Goal: Task Accomplishment & Management: Use online tool/utility

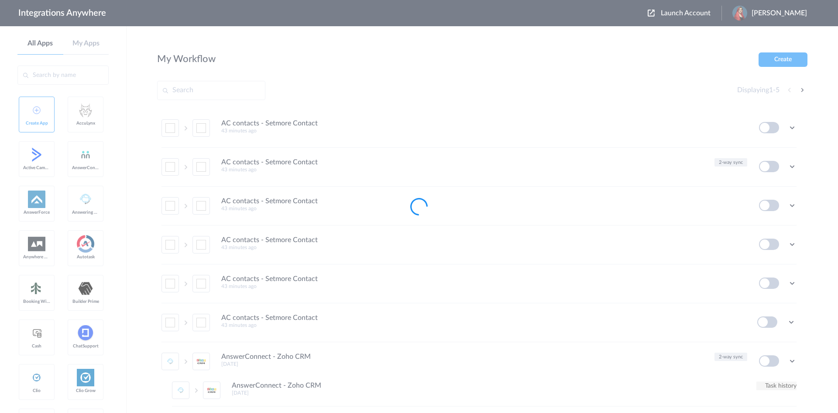
click at [673, 13] on div at bounding box center [419, 206] width 838 height 413
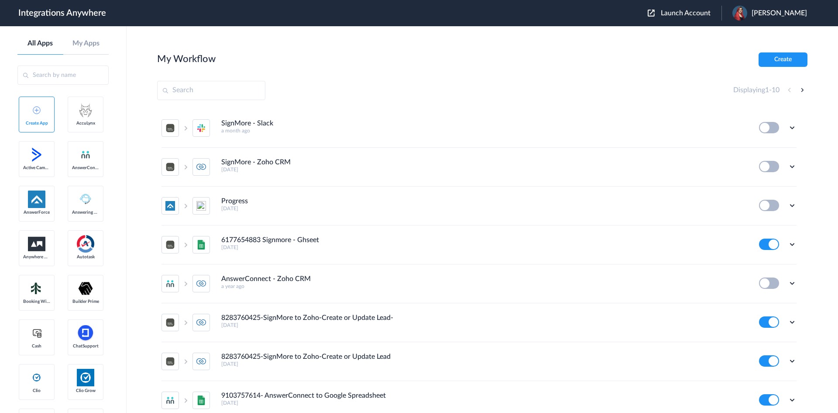
click at [677, 13] on span "Launch Account" at bounding box center [686, 13] width 50 height 7
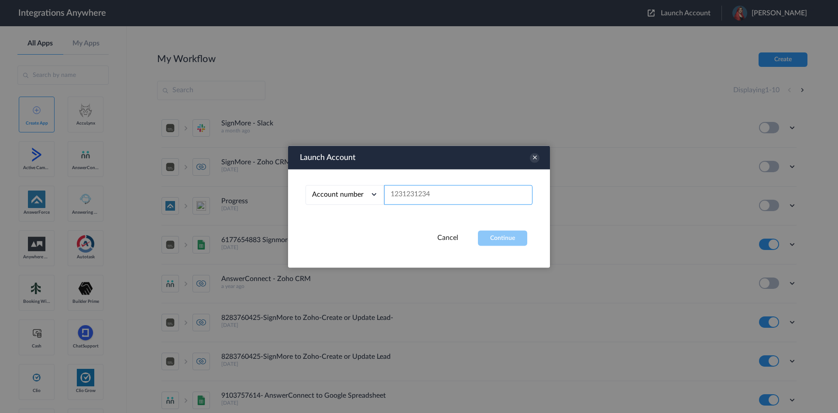
paste input "8667996998"
type input "8667996998"
click at [502, 238] on button "Continue" at bounding box center [502, 237] width 49 height 15
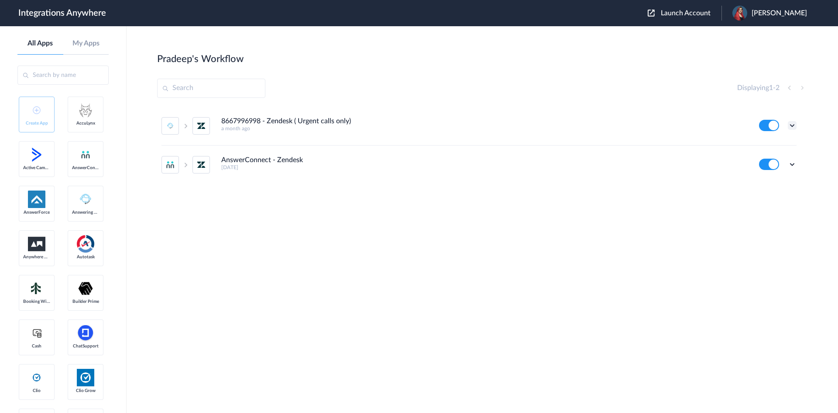
click at [788, 122] on div "Edit Task history Delete" at bounding box center [778, 125] width 38 height 11
click at [793, 125] on icon at bounding box center [792, 125] width 9 height 9
click at [770, 144] on li "Edit" at bounding box center [768, 146] width 57 height 16
click at [794, 126] on icon at bounding box center [792, 125] width 9 height 9
click at [761, 147] on link "Edit" at bounding box center [757, 145] width 21 height 6
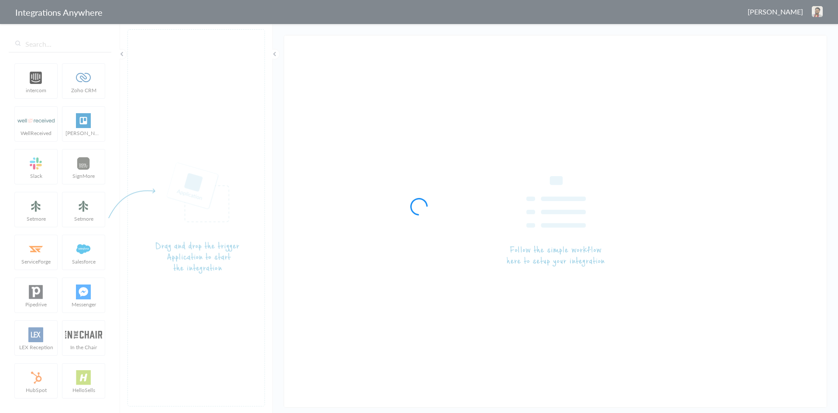
type input "8667996998 - Zendesk ( Urgent calls only)"
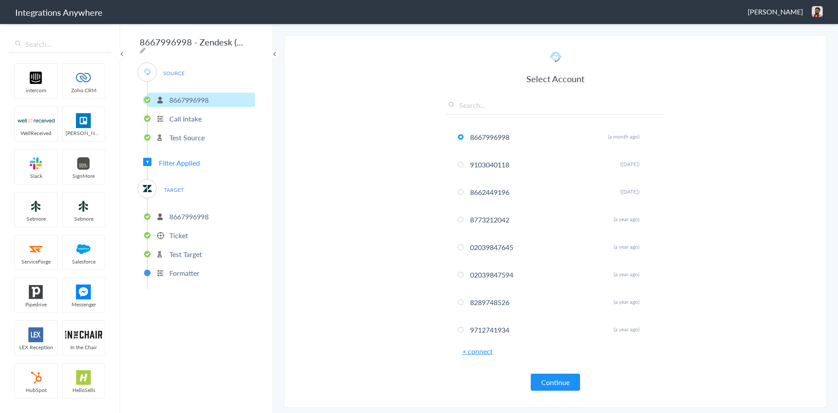
click at [179, 213] on p "8667996998" at bounding box center [188, 216] width 39 height 10
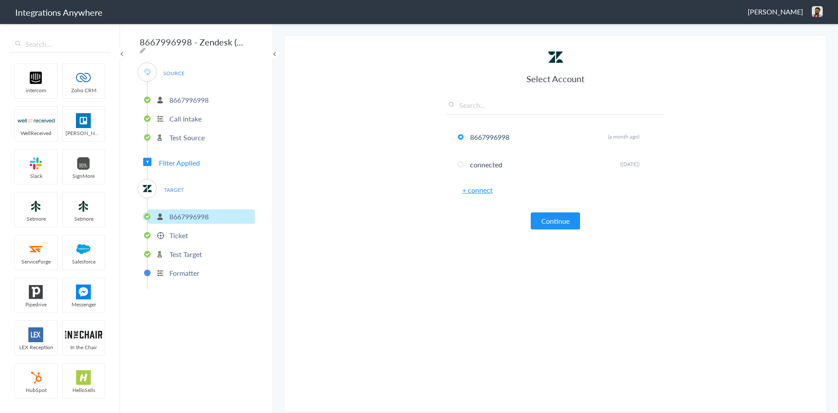
click at [179, 230] on p "Ticket" at bounding box center [178, 235] width 19 height 10
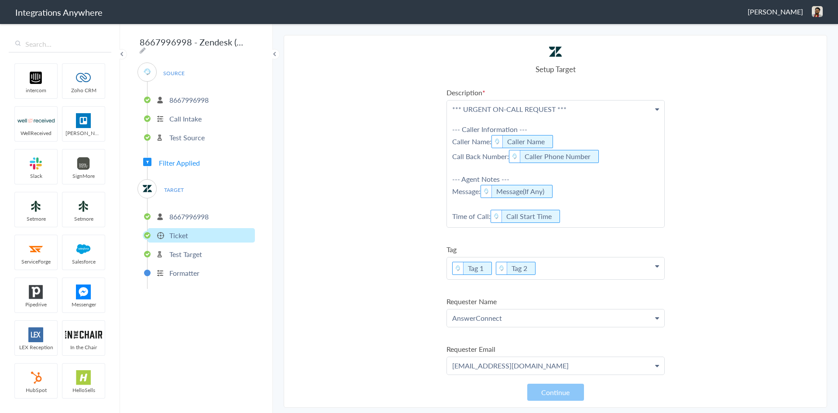
click at [184, 114] on p "Call Intake" at bounding box center [185, 119] width 32 height 10
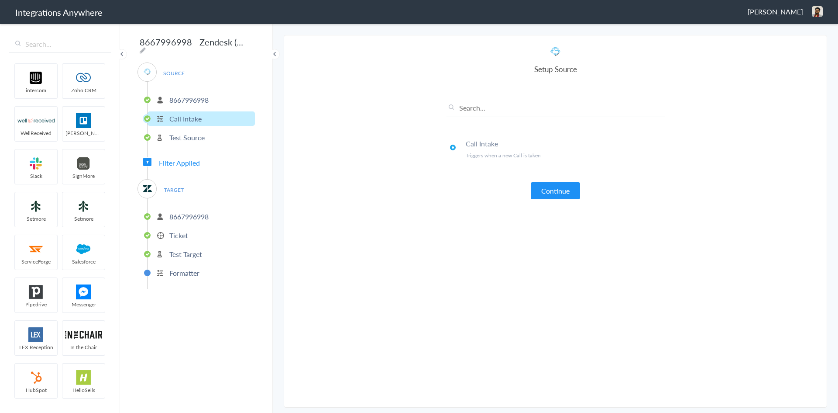
click at [184, 134] on p "Test Source" at bounding box center [186, 137] width 35 height 10
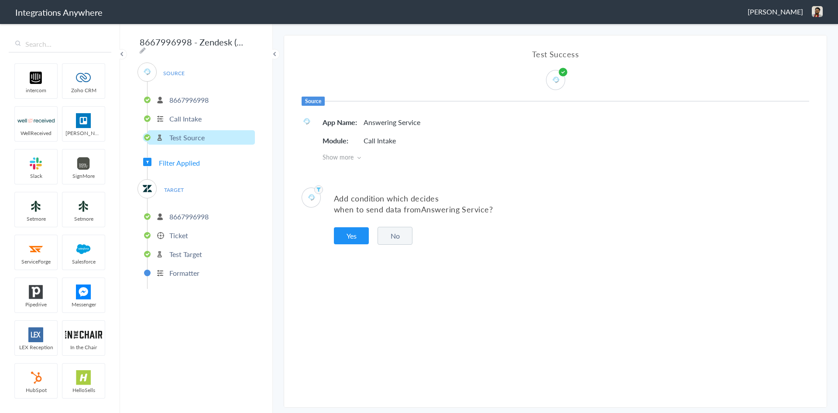
click at [190, 211] on p "8667996998" at bounding box center [188, 216] width 39 height 10
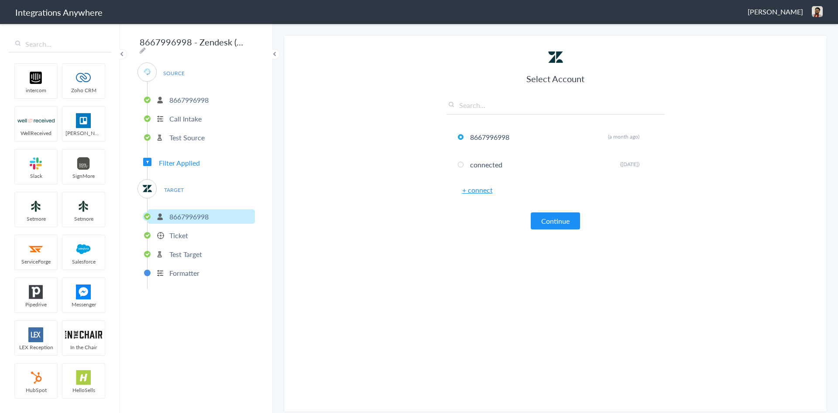
click at [470, 191] on link "+ connect" at bounding box center [477, 190] width 31 height 10
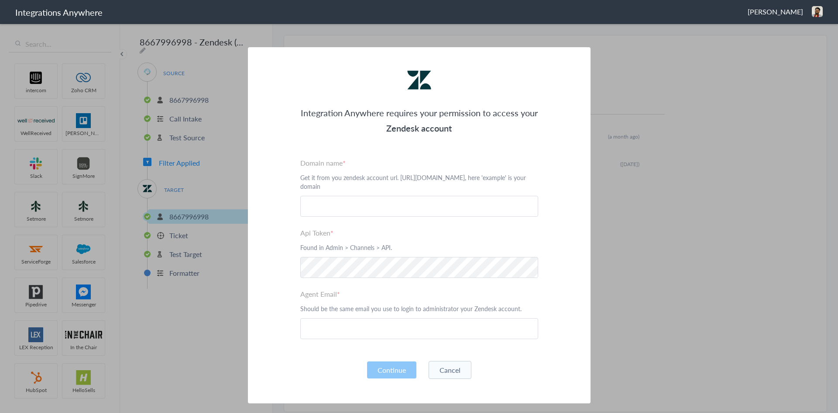
click at [444, 366] on button "Cancel" at bounding box center [450, 370] width 43 height 18
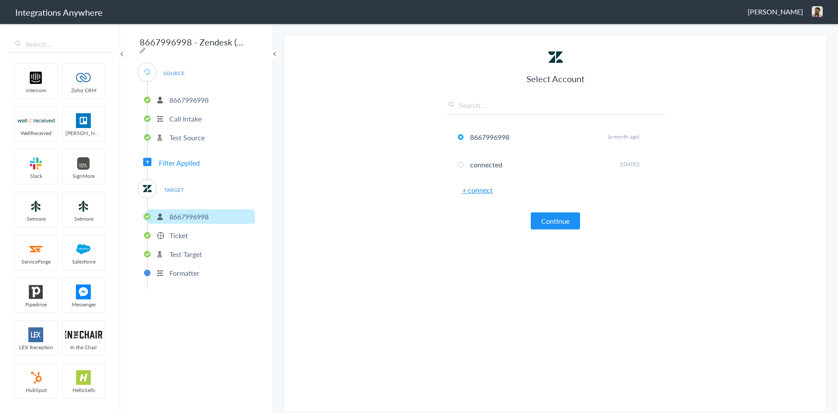
click at [181, 97] on p "8667996998" at bounding box center [188, 100] width 39 height 10
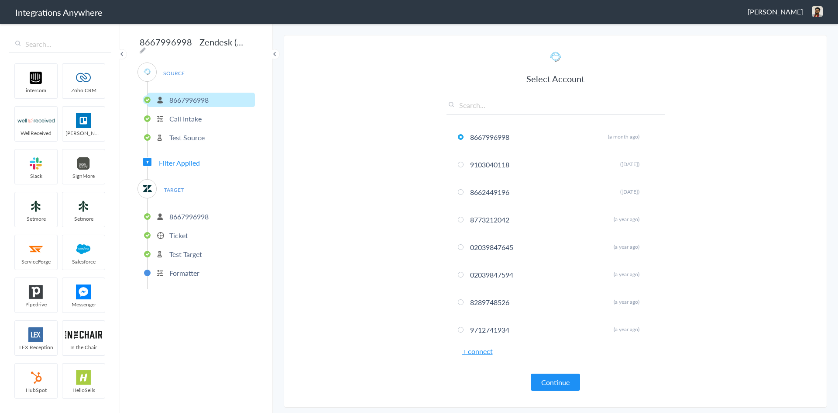
click at [481, 353] on link "+ connect" at bounding box center [477, 351] width 31 height 10
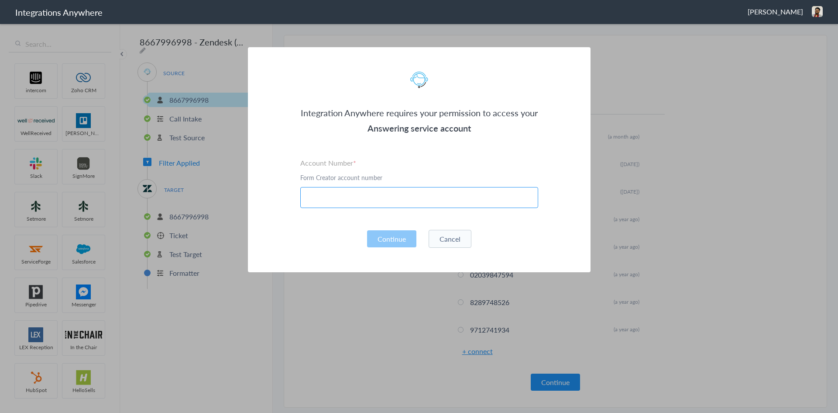
paste input "8667996998"
type input "8667996998"
click at [398, 231] on button "Continue" at bounding box center [391, 238] width 49 height 17
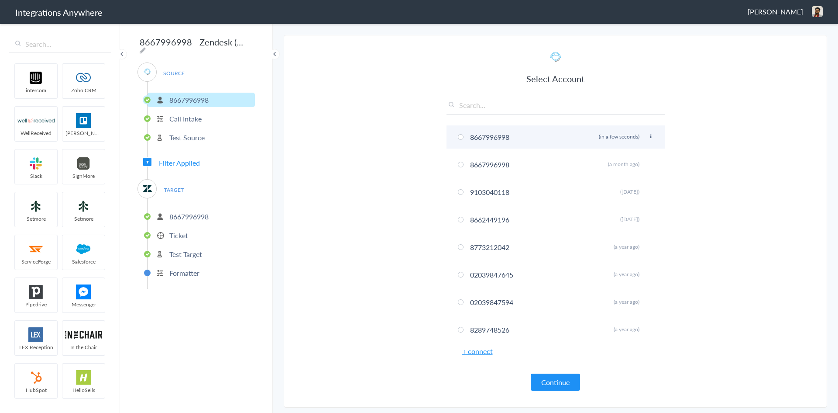
click at [455, 138] on li "8667996998 Rename Delete (in a few seconds)" at bounding box center [556, 136] width 218 height 23
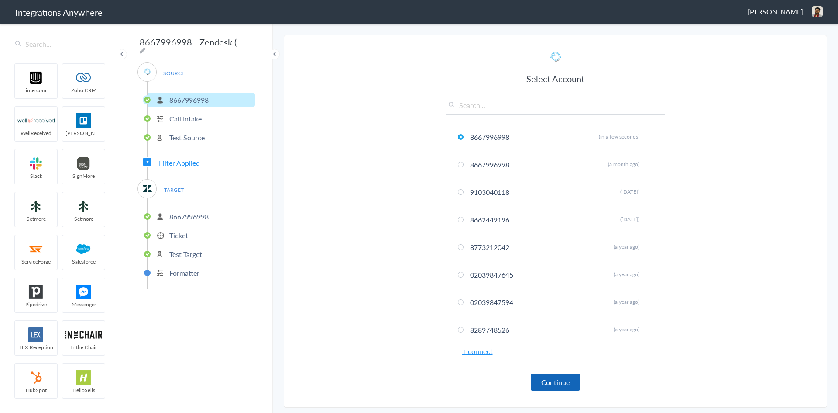
click at [555, 385] on button "Continue" at bounding box center [555, 381] width 49 height 17
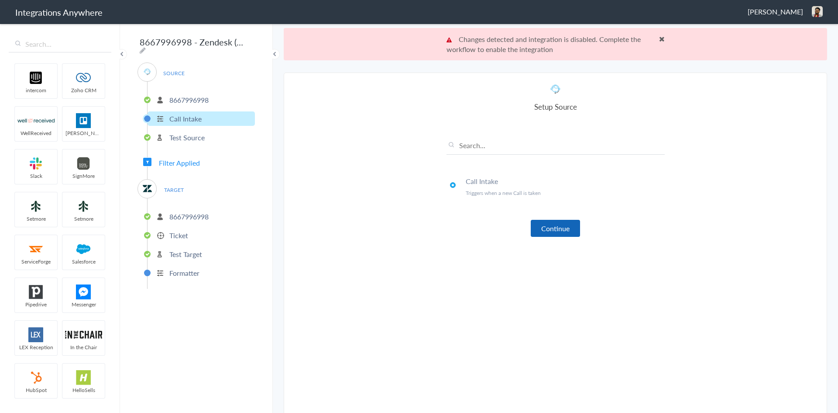
click at [557, 233] on button "Continue" at bounding box center [555, 228] width 49 height 17
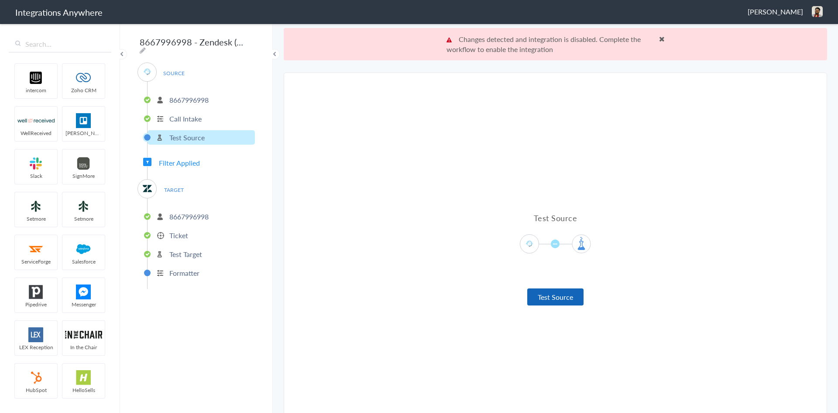
click at [533, 294] on button "Test Source" at bounding box center [555, 296] width 56 height 17
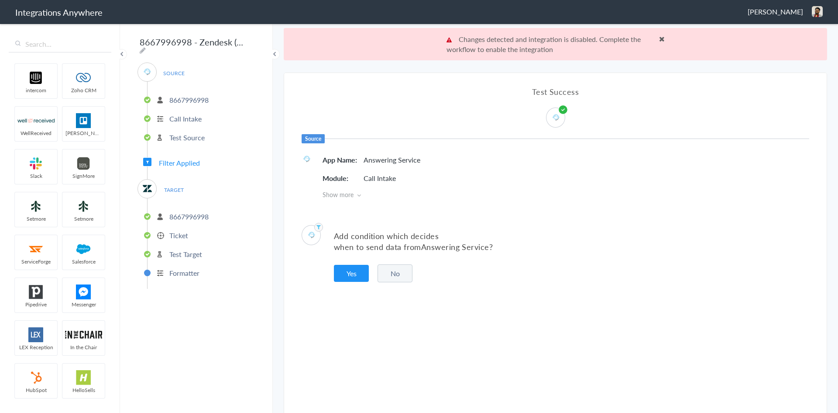
click at [388, 276] on button "No" at bounding box center [395, 273] width 35 height 18
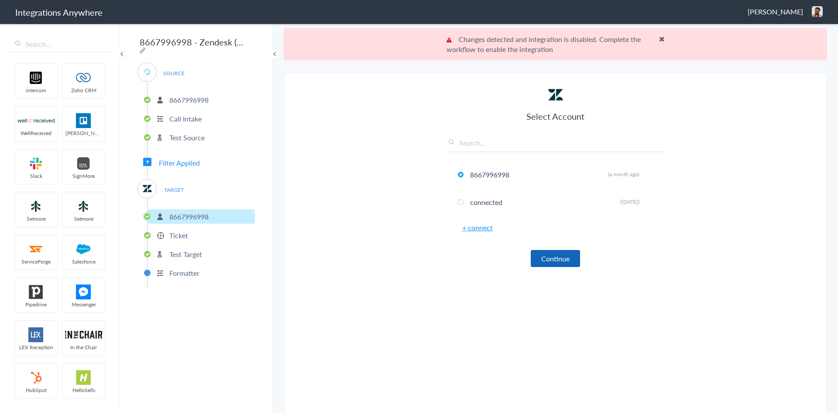
click at [544, 258] on button "Continue" at bounding box center [555, 258] width 49 height 17
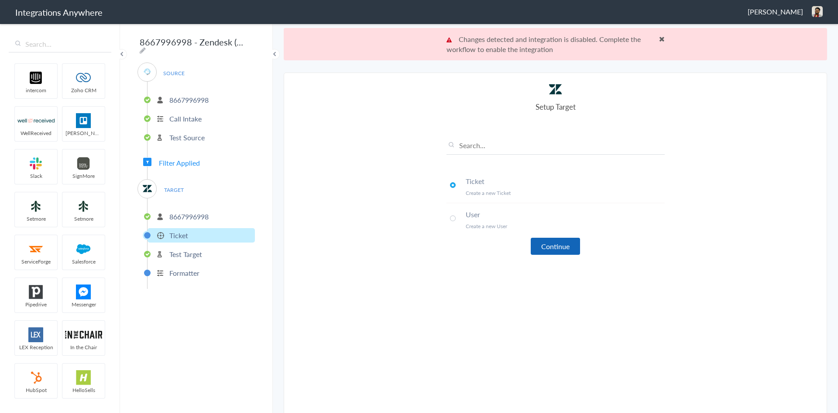
click at [545, 250] on button "Continue" at bounding box center [555, 245] width 49 height 17
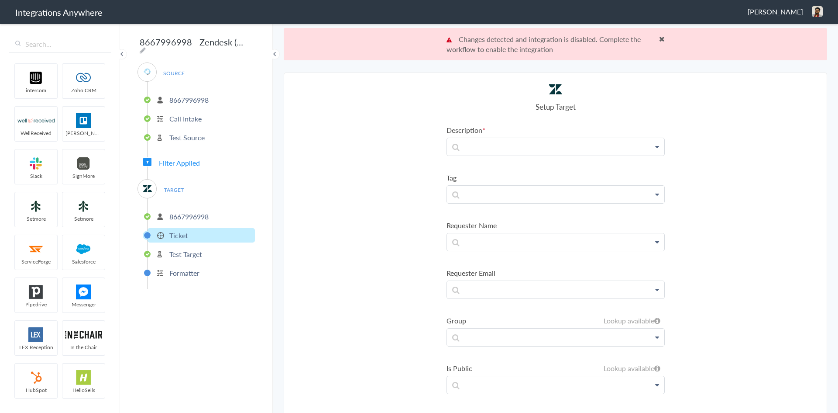
click at [193, 212] on p "8667996998" at bounding box center [188, 216] width 39 height 10
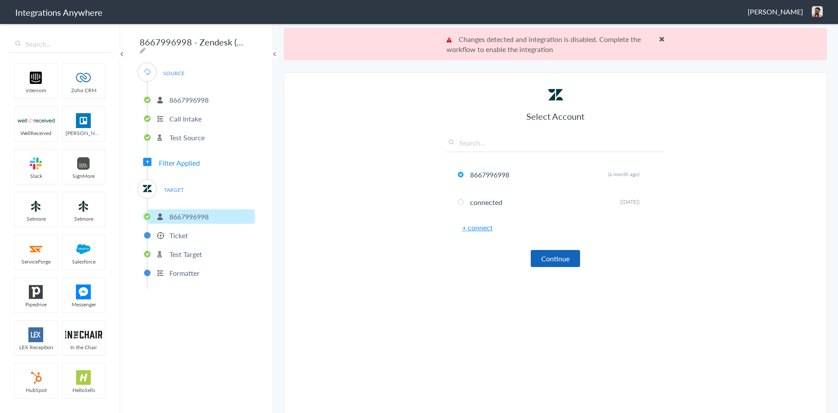
click at [547, 263] on button "Continue" at bounding box center [555, 258] width 49 height 17
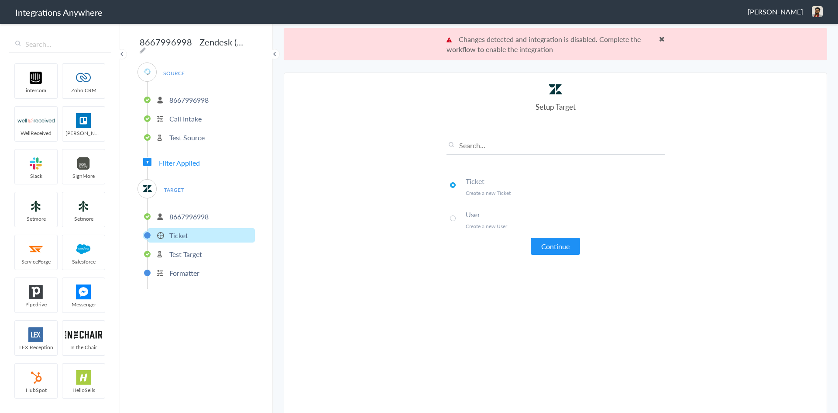
click at [450, 219] on span at bounding box center [453, 218] width 6 height 6
click at [450, 186] on span at bounding box center [453, 185] width 6 height 6
click at [544, 240] on button "Continue" at bounding box center [555, 245] width 49 height 17
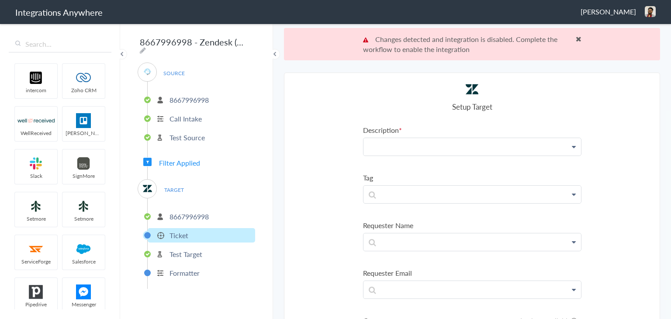
click at [421, 147] on p at bounding box center [471, 146] width 217 height 17
paste p "To enrich screen reader interactions, please activate Accessibility in Grammarl…"
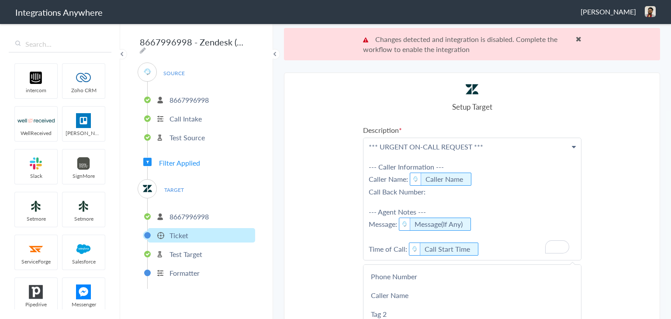
click at [498, 191] on p "*** URGENT ON-CALL REQUEST *** --- Caller Information --- Caller Name: Caller N…" at bounding box center [471, 199] width 217 height 122
click at [602, 172] on section "Select Account 8667996998 Rename Delete (in a few seconds) 8667996998 Rename De…" at bounding box center [472, 211] width 376 height 279
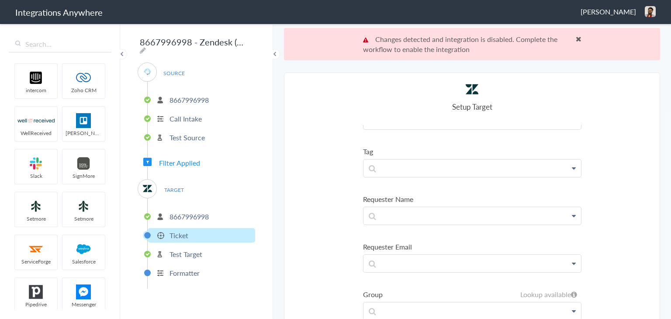
scroll to position [131, 0]
click at [393, 163] on p at bounding box center [471, 167] width 217 height 17
click at [383, 240] on link "Tag 1" at bounding box center [471, 249] width 217 height 19
click at [422, 169] on p "Tag 1" at bounding box center [471, 170] width 217 height 22
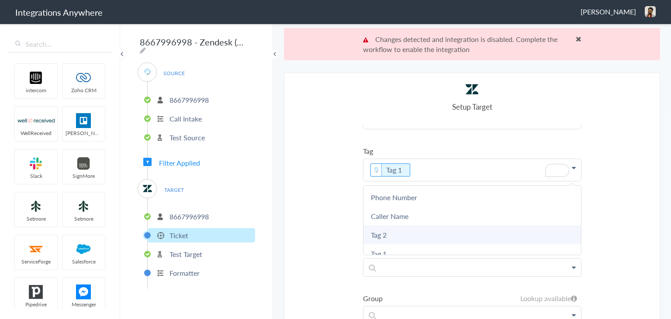
click at [395, 231] on link "Tag 2" at bounding box center [471, 234] width 217 height 19
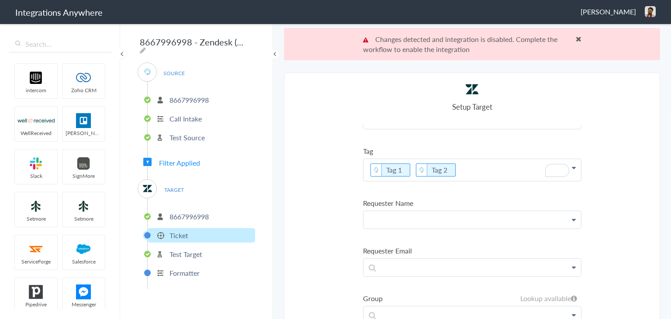
click at [386, 215] on p at bounding box center [471, 219] width 217 height 17
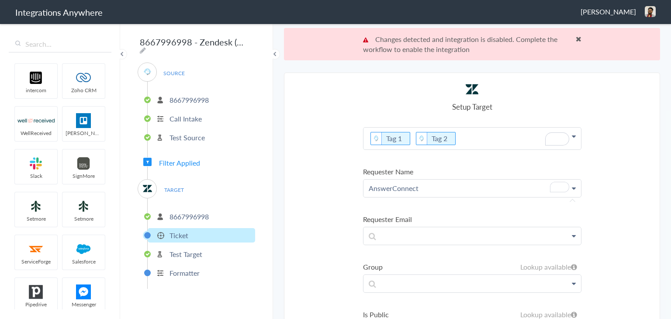
scroll to position [175, 0]
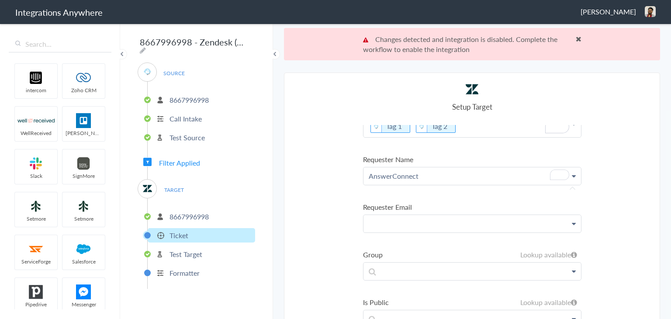
click at [396, 222] on p at bounding box center [471, 223] width 217 height 17
paste p "To enrich screen reader interactions, please activate Accessibility in Grammarl…"
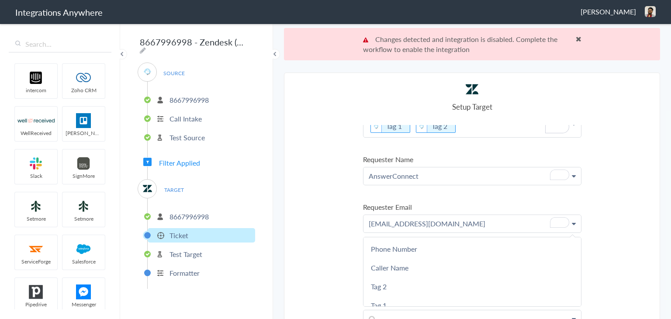
click at [335, 226] on section "Select Account 8667996998 Rename Delete (in a few seconds) 8667996998 Rename De…" at bounding box center [472, 211] width 376 height 279
click at [422, 270] on p "To enrich screen reader interactions, please activate Accessibility in Grammarl…" at bounding box center [471, 270] width 217 height 17
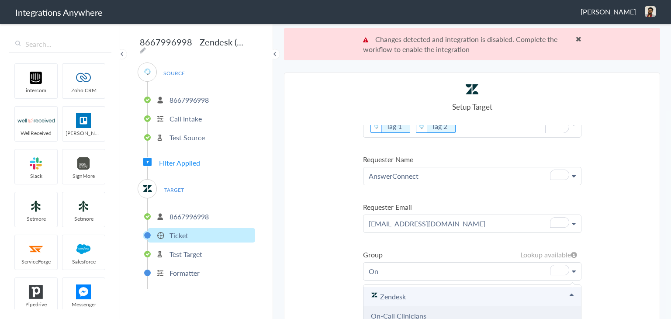
click at [398, 311] on link "On-Call Clinicians" at bounding box center [398, 315] width 55 height 10
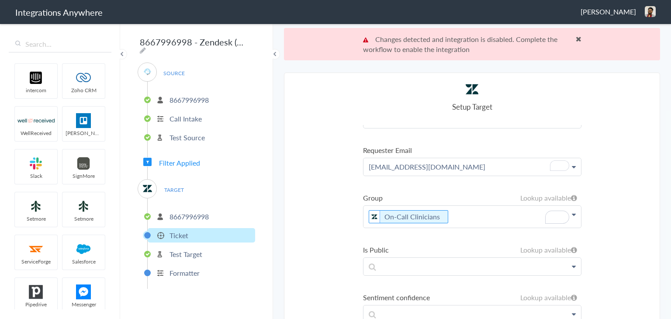
scroll to position [0, 0]
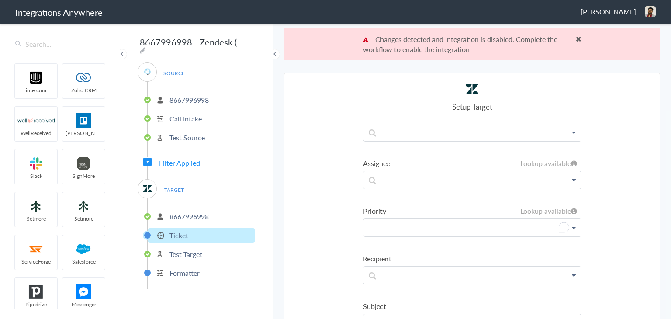
click at [434, 219] on p "To enrich screen reader interactions, please activate Accessibility in Grammarl…" at bounding box center [471, 227] width 217 height 17
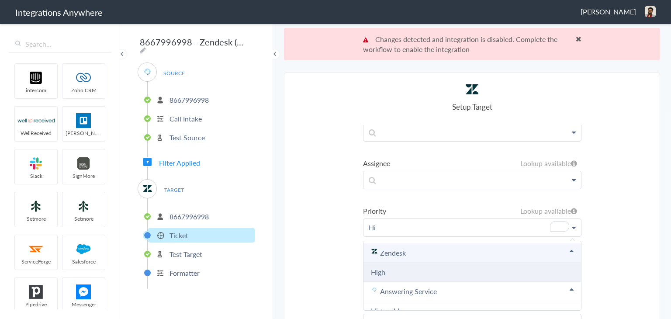
click at [372, 267] on link "High" at bounding box center [378, 272] width 14 height 10
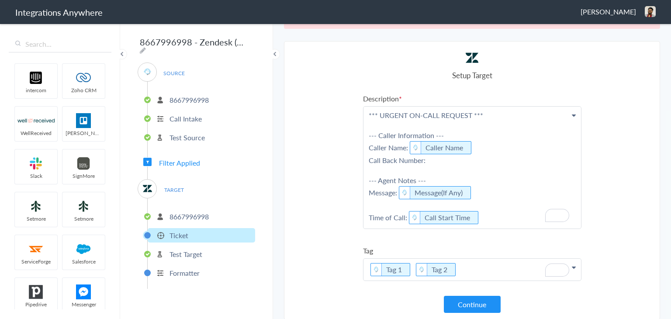
click at [427, 160] on p "*** URGENT ON-CALL REQUEST *** --- Caller Information --- Caller Name: Caller N…" at bounding box center [471, 168] width 217 height 122
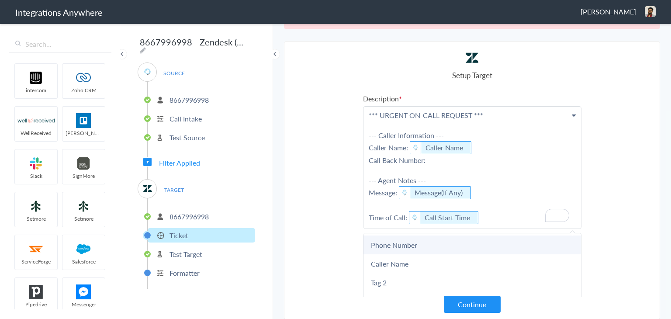
click at [398, 239] on link "Phone Number" at bounding box center [471, 244] width 217 height 19
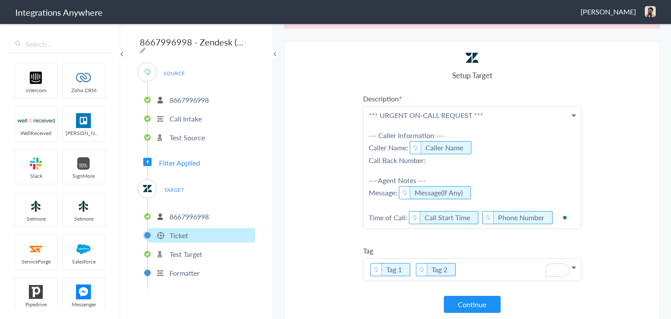
click at [473, 210] on p "*** URGENT ON-CALL REQUEST *** --- Caller Information --- Caller Name: Caller N…" at bounding box center [471, 168] width 217 height 122
click at [547, 215] on icon "To enrich screen reader interactions, please activate Accessibility in Grammarl…" at bounding box center [552, 217] width 10 height 11
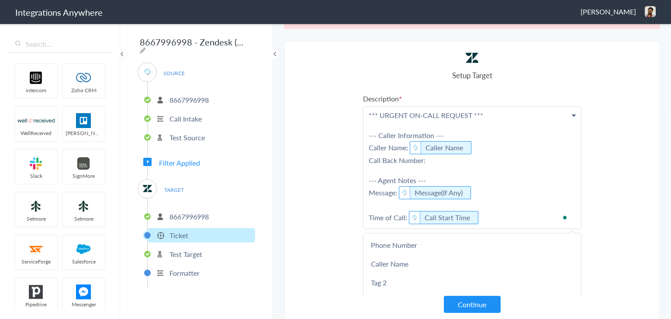
click at [460, 159] on p "*** URGENT ON-CALL REQUEST *** --- Caller Information --- Caller Name: Caller N…" at bounding box center [471, 168] width 217 height 122
drag, startPoint x: 449, startPoint y: 158, endPoint x: 438, endPoint y: 159, distance: 10.9
click at [438, 159] on p "*** URGENT ON-CALL REQUEST *** --- Caller Information --- Caller Name: Caller N…" at bounding box center [471, 168] width 217 height 122
click at [438, 157] on p "*** URGENT ON-CALL REQUEST *** --- Caller Information --- Caller Name: Caller N…" at bounding box center [471, 168] width 217 height 122
click at [406, 245] on link "Phone Number" at bounding box center [471, 244] width 217 height 19
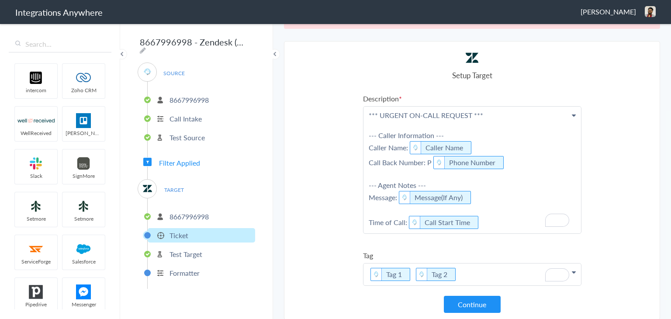
click at [427, 159] on p "*** URGENT ON-CALL REQUEST *** --- Caller Information --- Caller Name: Caller N…" at bounding box center [471, 170] width 217 height 127
click at [428, 163] on p "*** URGENT ON-CALL REQUEST *** --- Caller Information --- Caller Name: Caller N…" at bounding box center [471, 170] width 217 height 127
click at [428, 159] on p "*** URGENT ON-CALL REQUEST *** --- Caller Information --- Caller Name: Caller N…" at bounding box center [471, 170] width 217 height 127
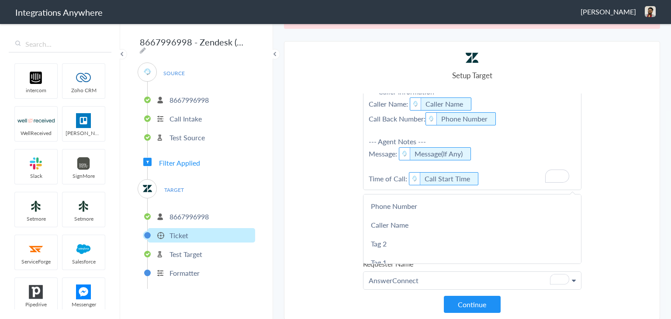
scroll to position [44, 0]
click at [453, 298] on button "Continue" at bounding box center [472, 304] width 57 height 17
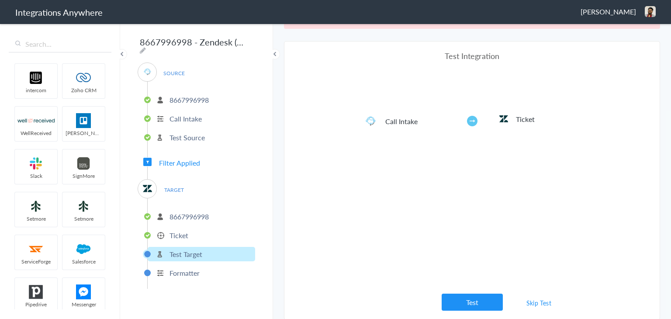
scroll to position [0, 0]
click at [456, 303] on button "Test" at bounding box center [471, 301] width 61 height 17
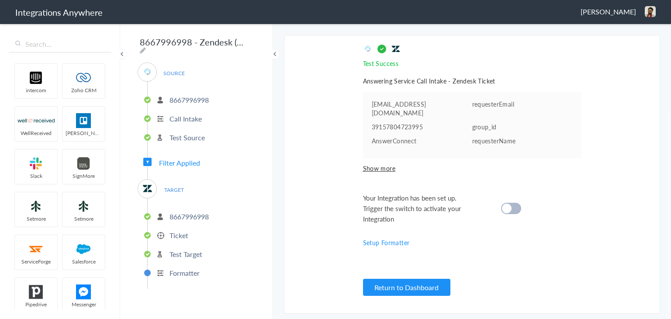
click at [509, 208] on cite at bounding box center [507, 208] width 10 height 10
click at [439, 287] on button "Return to Dashboard" at bounding box center [406, 287] width 87 height 17
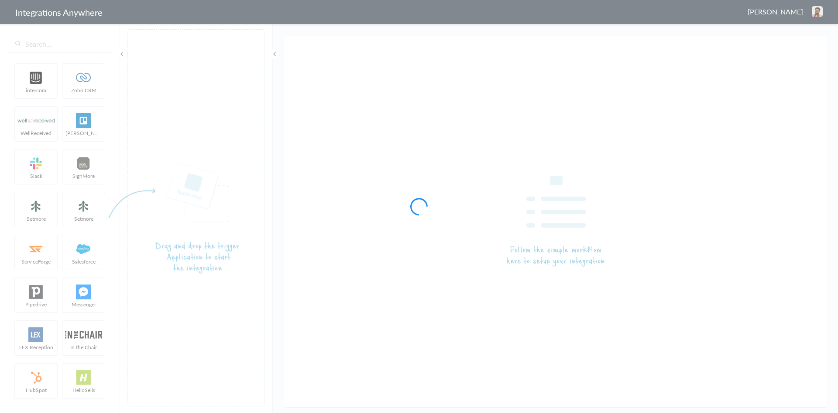
type input "8667996998 - Zendesk ( Urgent calls only)"
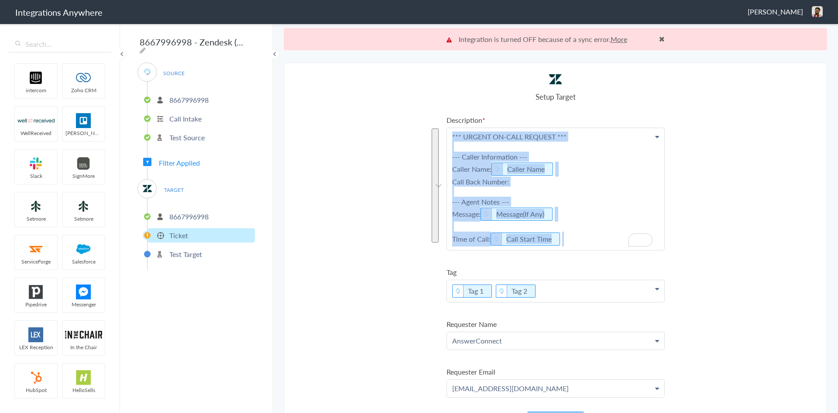
drag, startPoint x: 445, startPoint y: 136, endPoint x: 564, endPoint y: 236, distance: 155.6
click at [564, 236] on p "*** URGENT ON-CALL REQUEST *** --- Caller Information --- Caller Name: Caller N…" at bounding box center [555, 189] width 217 height 122
copy p "*** URGENT ON-CALL REQUEST *** --- Caller Information --- Caller Name: Caller N…"
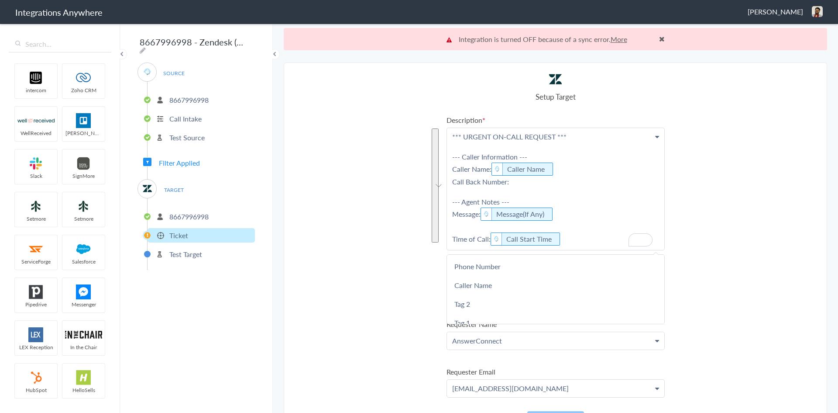
click at [398, 258] on section "Select Account 8667996998 Rename Delete (a few seconds ago) 8667996998 Rename D…" at bounding box center [556, 248] width 544 height 372
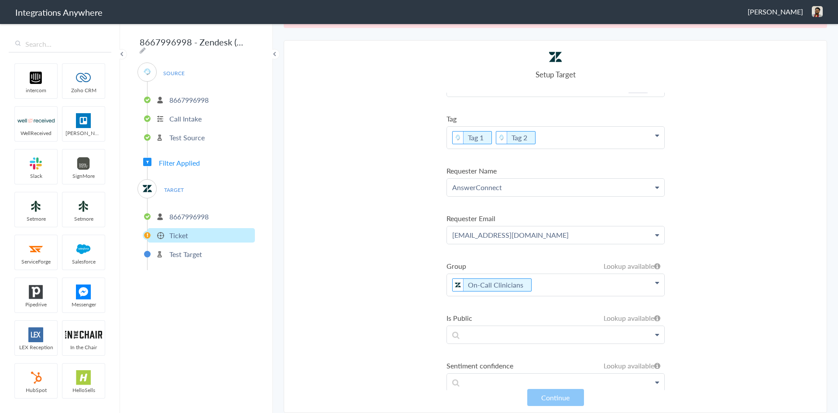
scroll to position [131, 0]
drag, startPoint x: 577, startPoint y: 236, endPoint x: 446, endPoint y: 237, distance: 131.0
click at [439, 238] on section "Select Account 8667996998 Rename Delete (a few seconds ago) 8667996998 Rename D…" at bounding box center [556, 226] width 544 height 372
copy p "answerconnect@null.seasonsfl.com"
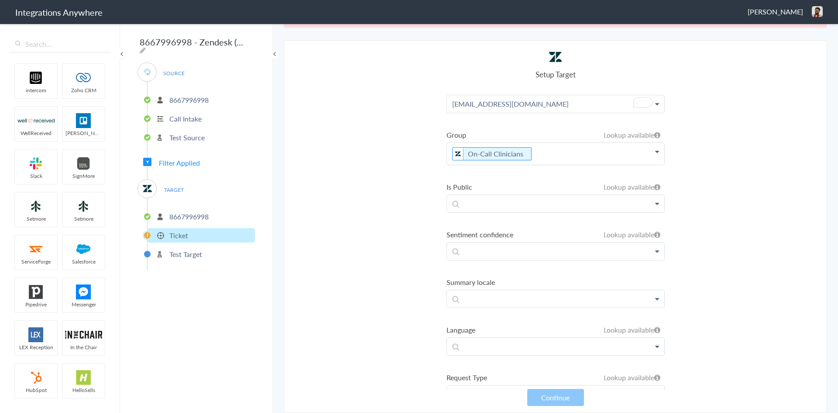
scroll to position [0, 0]
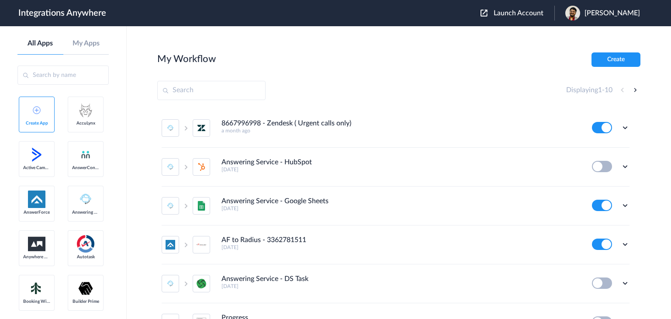
drag, startPoint x: 534, startPoint y: 14, endPoint x: 546, endPoint y: 48, distance: 35.5
click at [545, 0] on body "Integrations Anywhere Launch Account Pradeep Karan My Account Logout All Apps M…" at bounding box center [335, 0] width 671 height 0
click at [607, 15] on span "Pradeep Karan" at bounding box center [611, 13] width 55 height 8
click at [597, 37] on li "Logout" at bounding box center [601, 36] width 94 height 16
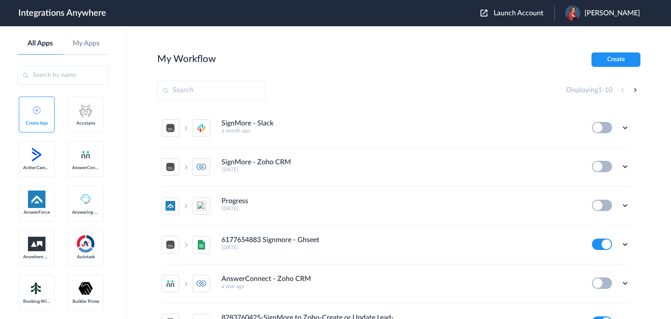
click at [501, 3] on header "Integrations Anywhere Launch Account [PERSON_NAME] My Account Logout" at bounding box center [335, 13] width 671 height 26
click at [510, 15] on span "Launch Account" at bounding box center [518, 13] width 50 height 7
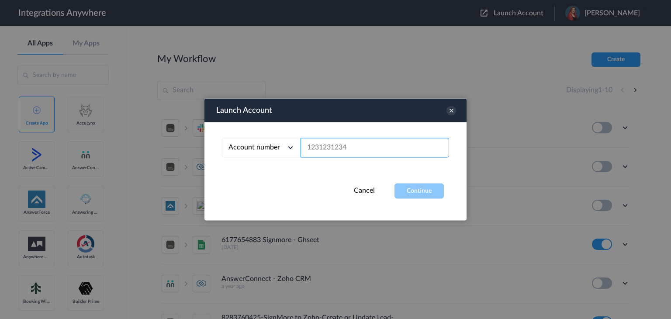
click at [335, 148] on input "text" at bounding box center [374, 148] width 148 height 20
paste input "8667996998"
type input "8667996998"
click at [430, 189] on button "Continue" at bounding box center [418, 190] width 49 height 15
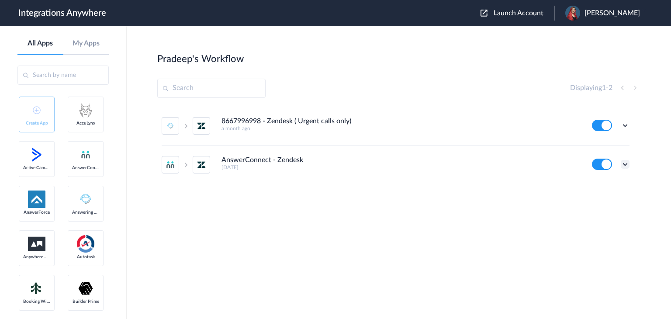
click at [625, 166] on icon at bounding box center [624, 164] width 9 height 9
click at [607, 186] on li "Edit" at bounding box center [600, 184] width 57 height 16
click at [625, 164] on icon at bounding box center [624, 164] width 9 height 9
click at [612, 186] on li "Edit" at bounding box center [600, 184] width 57 height 16
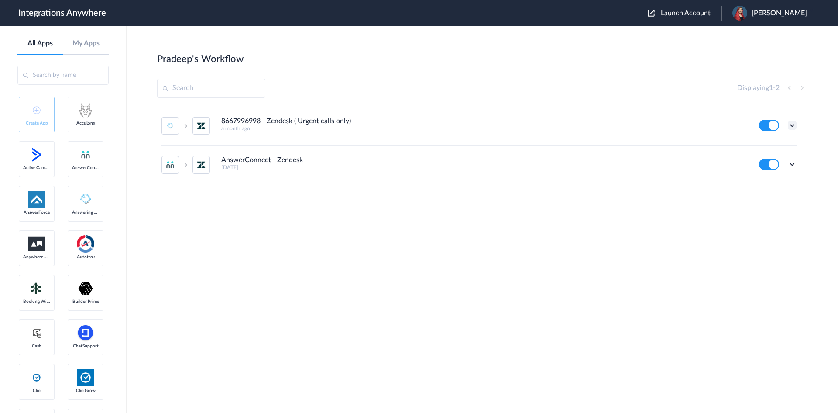
click at [670, 124] on icon at bounding box center [792, 125] width 9 height 9
click at [670, 161] on link "Task history" at bounding box center [768, 161] width 42 height 6
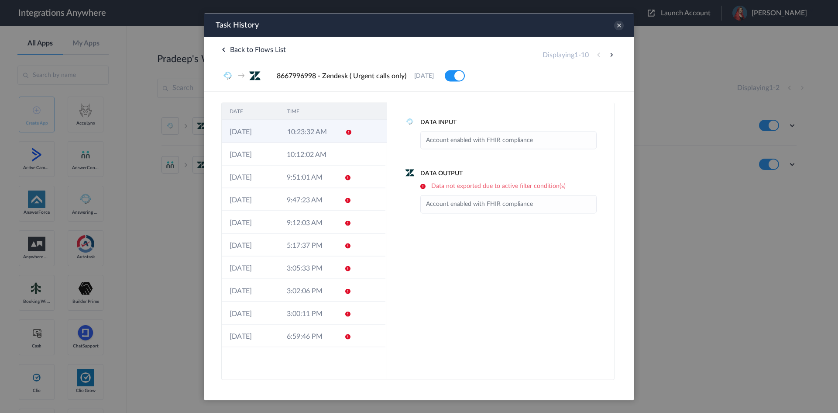
click at [318, 132] on td "10:23:32 AM" at bounding box center [308, 131] width 58 height 23
click at [324, 130] on td "10:23:32 AM" at bounding box center [307, 131] width 57 height 23
click at [317, 155] on td "10:12:02 AM" at bounding box center [307, 153] width 57 height 23
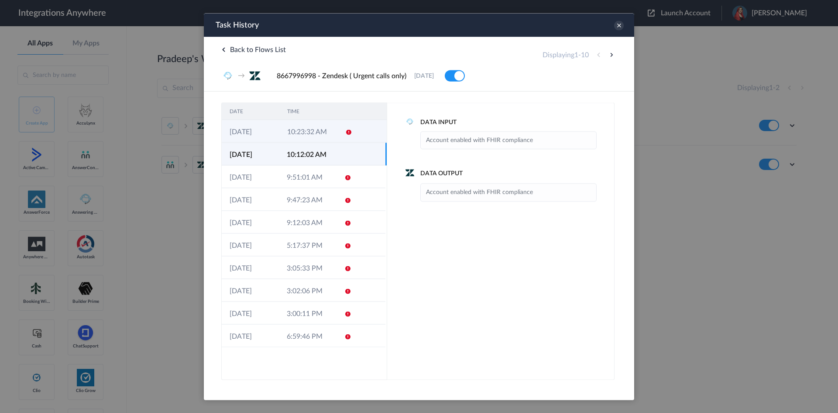
click at [318, 131] on td "10:23:32 AM" at bounding box center [308, 131] width 58 height 23
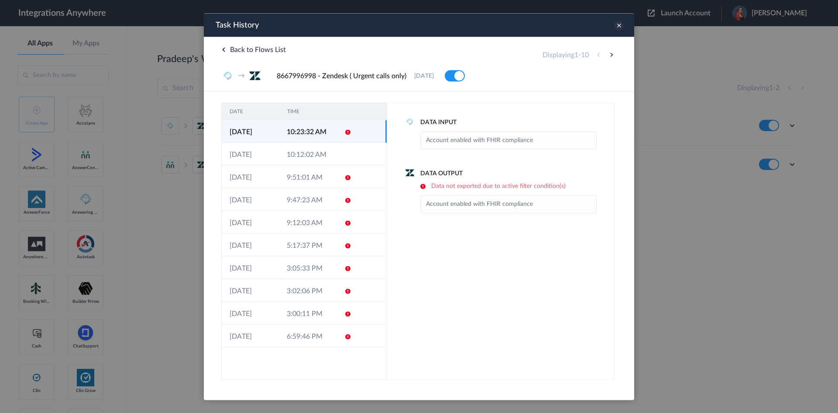
click at [617, 27] on icon at bounding box center [619, 26] width 10 height 10
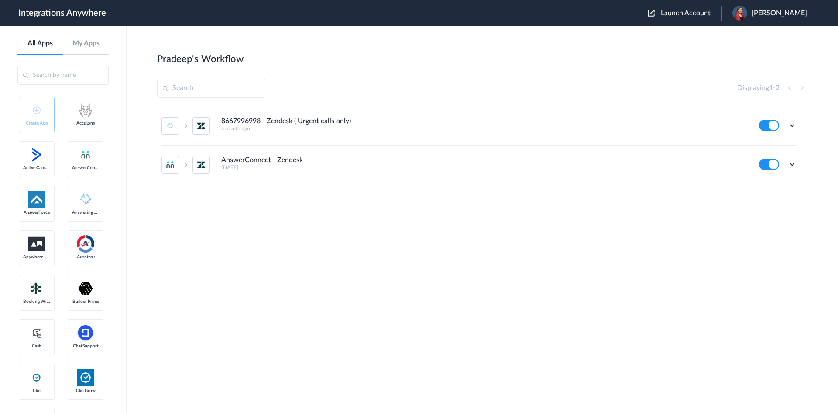
click at [670, 169] on div "Edit Task history Delete" at bounding box center [778, 163] width 38 height 11
click at [670, 165] on icon at bounding box center [792, 164] width 9 height 9
click at [670, 204] on li "Task history" at bounding box center [768, 201] width 57 height 16
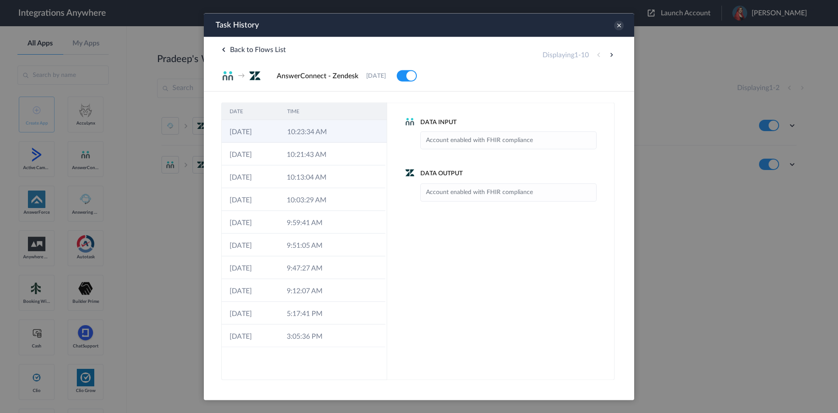
click at [290, 124] on td "10:23:34 AM" at bounding box center [308, 131] width 58 height 23
click at [290, 133] on td "10:23:34 AM" at bounding box center [307, 131] width 57 height 23
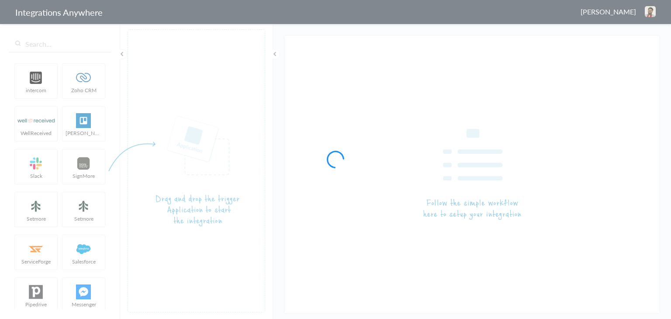
type input "AnswerConnect - Zendesk"
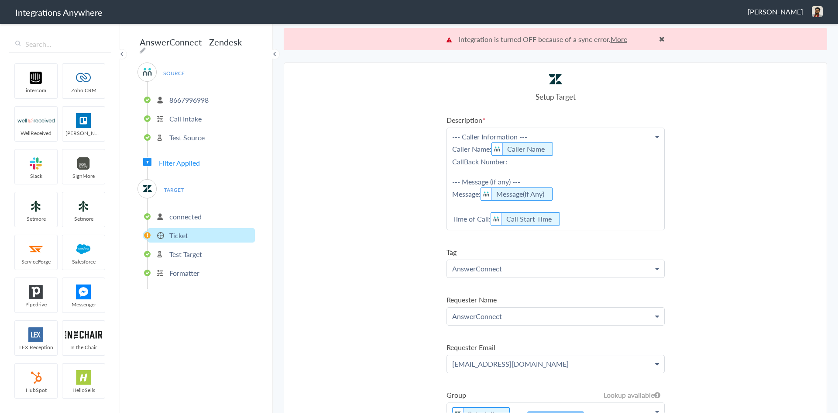
click at [181, 158] on span "Filter Applied" at bounding box center [179, 163] width 41 height 10
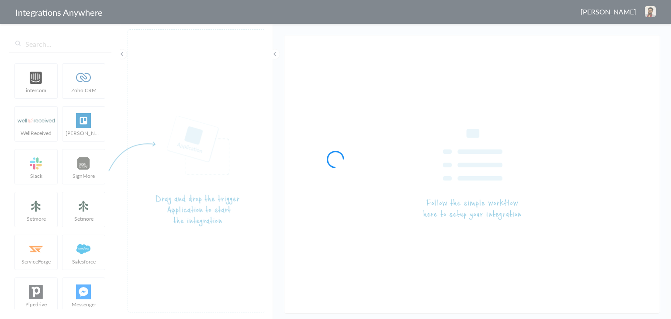
type input "AnswerConnect - Zendesk"
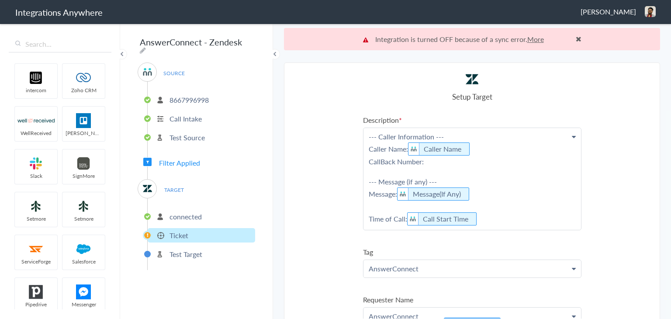
drag, startPoint x: 468, startPoint y: 165, endPoint x: 458, endPoint y: 162, distance: 10.1
click at [468, 165] on p "--- Caller Information --- Caller Name: Caller Name CallBack Number: --- Messag…" at bounding box center [471, 179] width 217 height 102
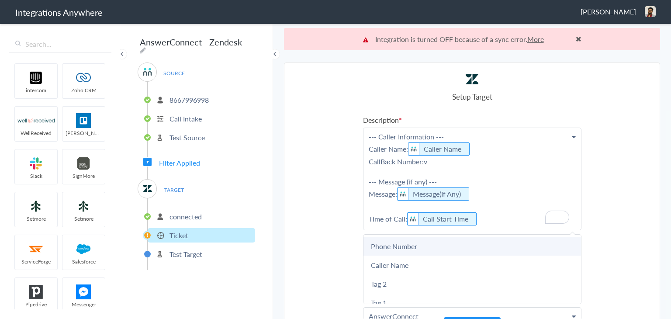
click at [406, 244] on link "Phone Number" at bounding box center [471, 246] width 217 height 19
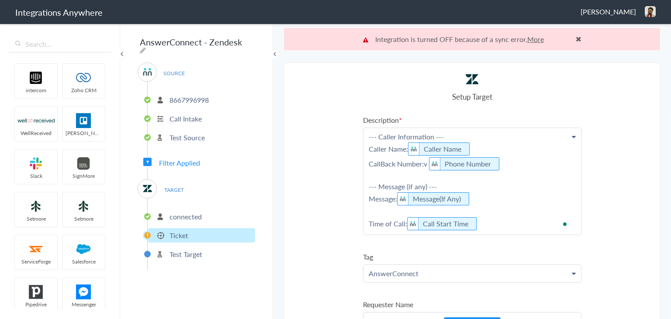
click at [283, 194] on main "Integration is turned OFF because of a sync error. More Trigger Connect Action …" at bounding box center [472, 171] width 398 height 296
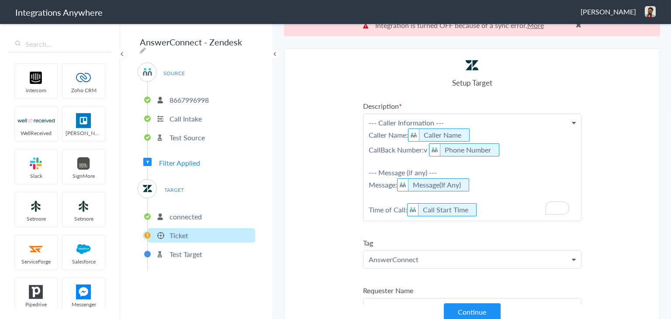
scroll to position [22, 0]
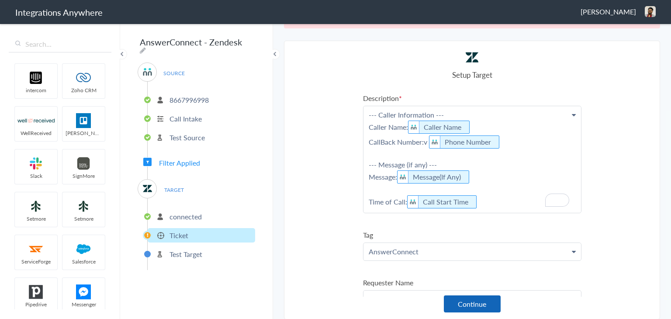
click at [481, 303] on button "Continue" at bounding box center [472, 303] width 57 height 17
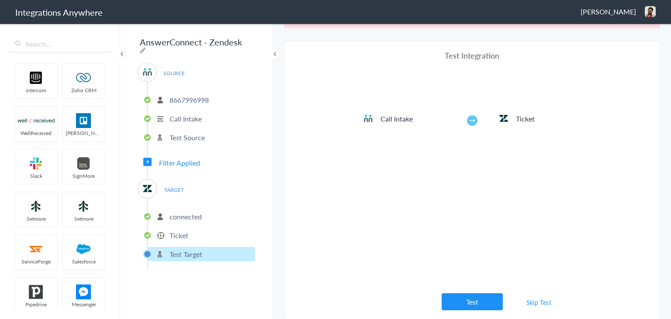
click at [481, 303] on button "Test" at bounding box center [471, 301] width 61 height 17
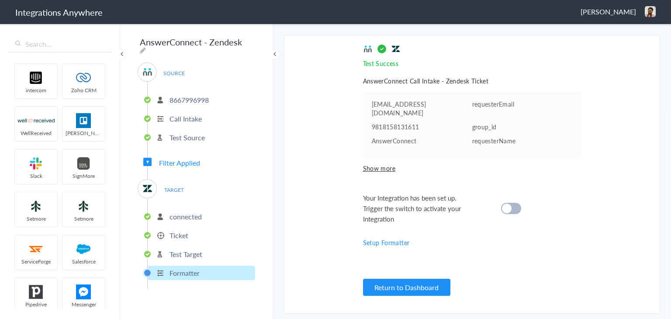
scroll to position [0, 0]
click at [517, 207] on div at bounding box center [511, 208] width 20 height 11
